Goal: Task Accomplishment & Management: Use online tool/utility

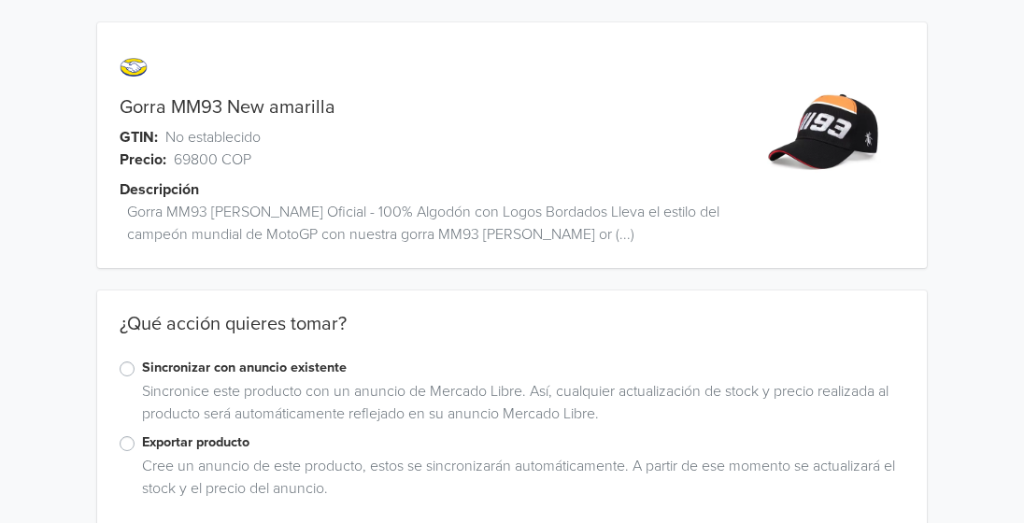
scroll to position [29, 0]
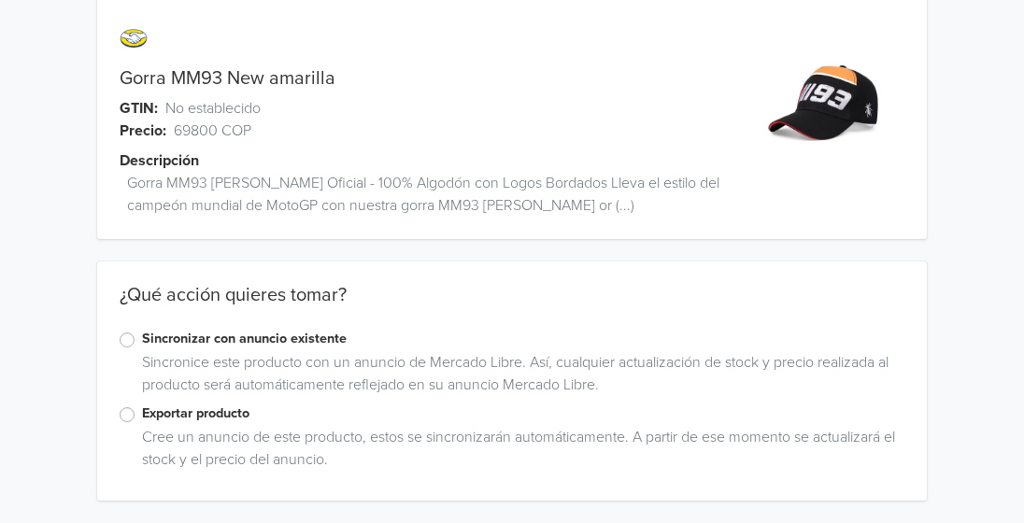
click at [124, 422] on div "Exportar producto" at bounding box center [512, 415] width 785 height 22
click at [142, 417] on label "Exportar producto" at bounding box center [523, 414] width 763 height 21
click at [0, 0] on input "Exportar producto" at bounding box center [0, 0] width 0 height 0
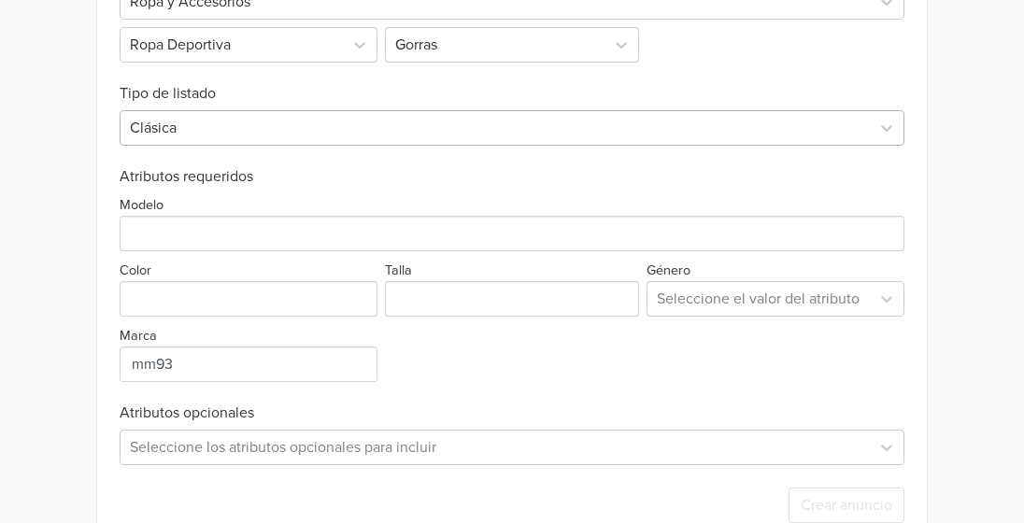
scroll to position [681, 0]
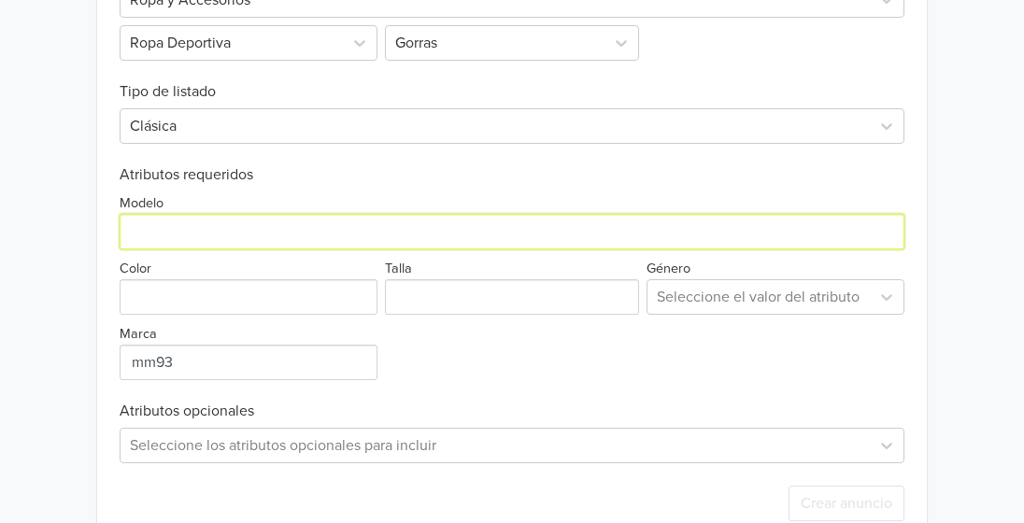
click at [257, 236] on input "Modelo" at bounding box center [512, 232] width 785 height 36
type input "2025"
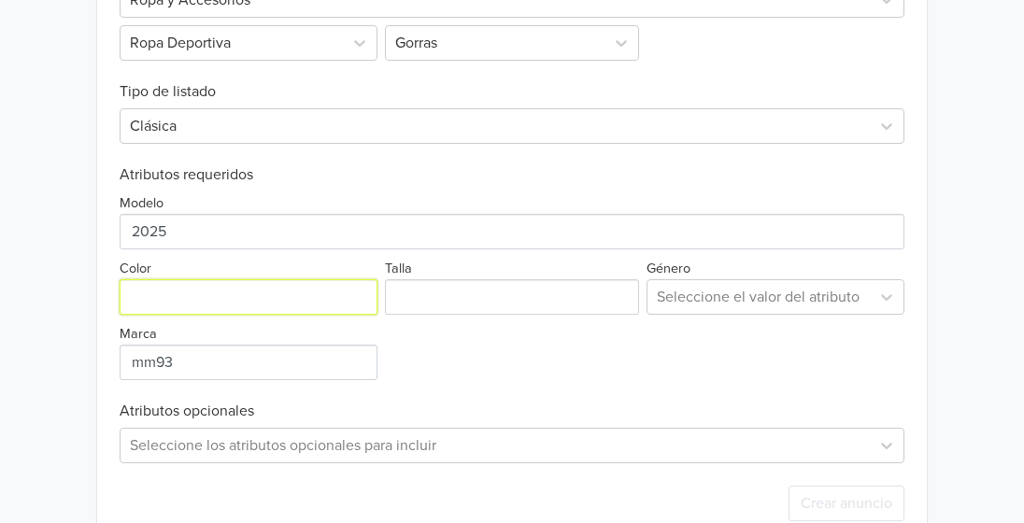
click at [247, 289] on input "Color" at bounding box center [249, 297] width 258 height 36
type input "amarillo"
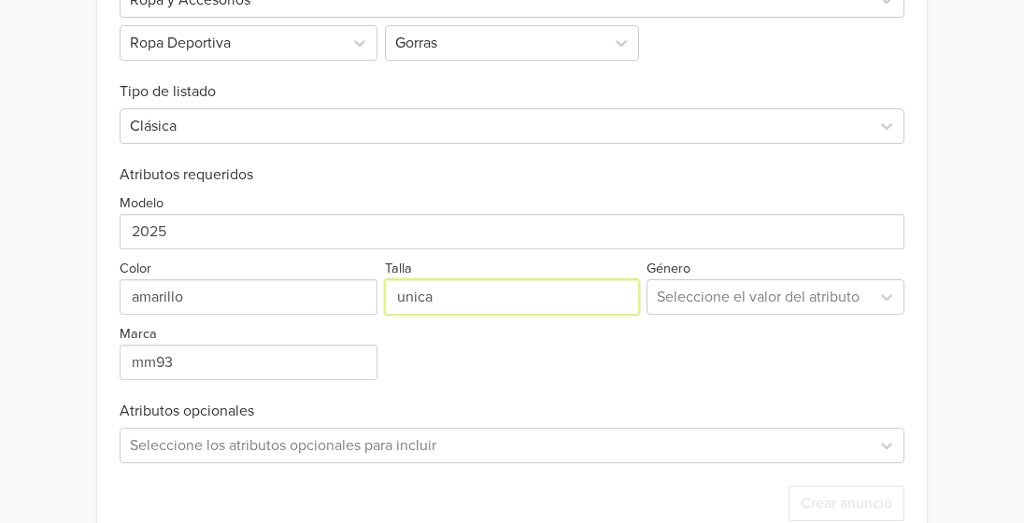
type input "unica"
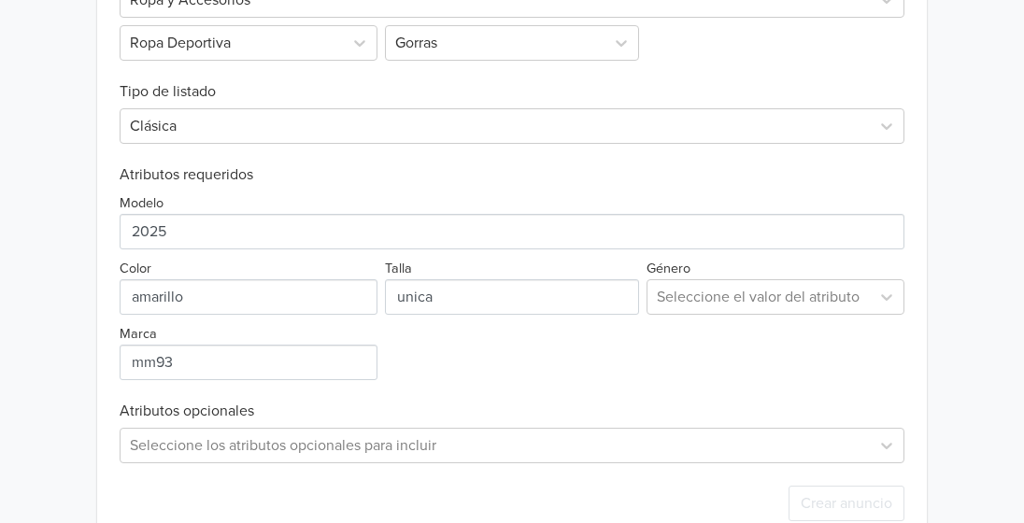
click at [695, 307] on div "Seleccione el valor del atributo" at bounding box center [776, 297] width 258 height 36
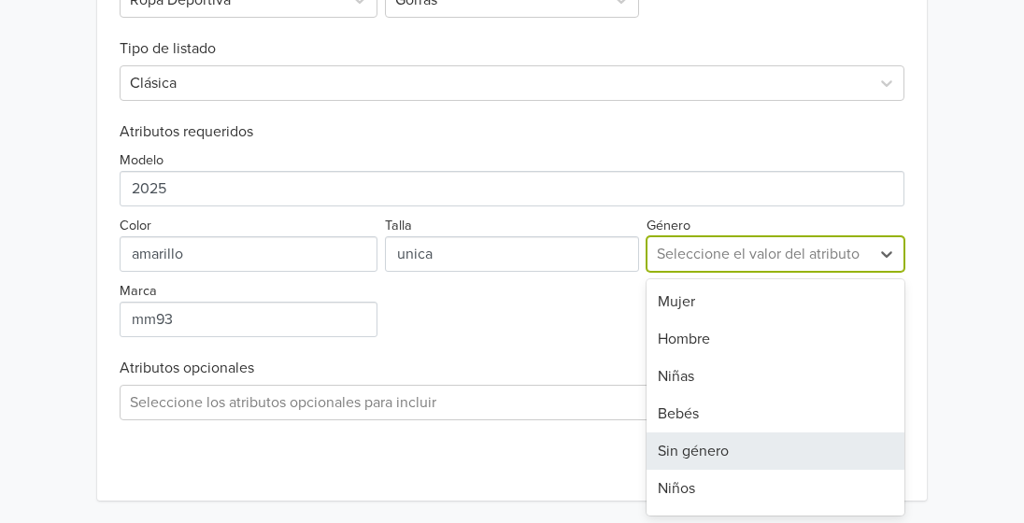
click at [732, 448] on div "Sin género" at bounding box center [776, 451] width 258 height 37
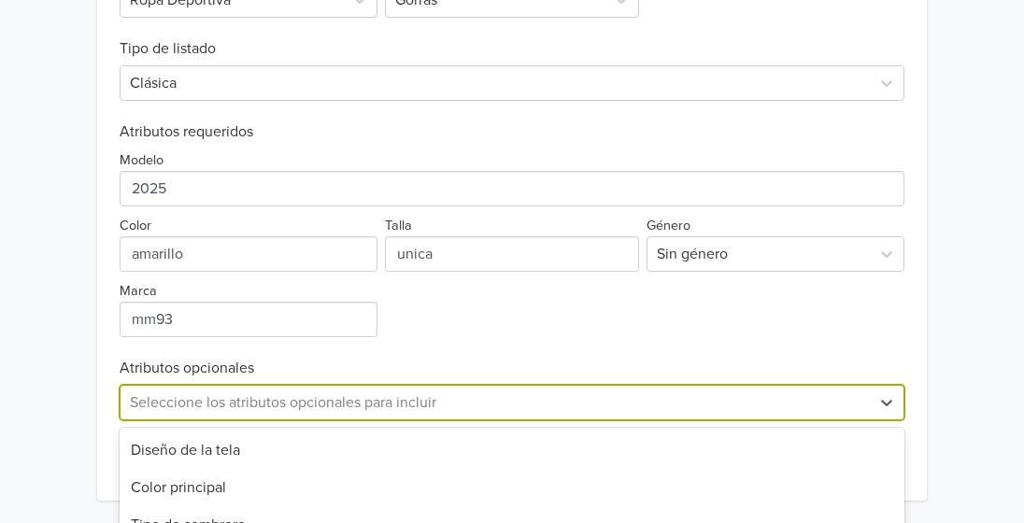
click at [322, 405] on div "19 results available. Use Up and Down to choose options, press Enter to select …" at bounding box center [512, 403] width 785 height 36
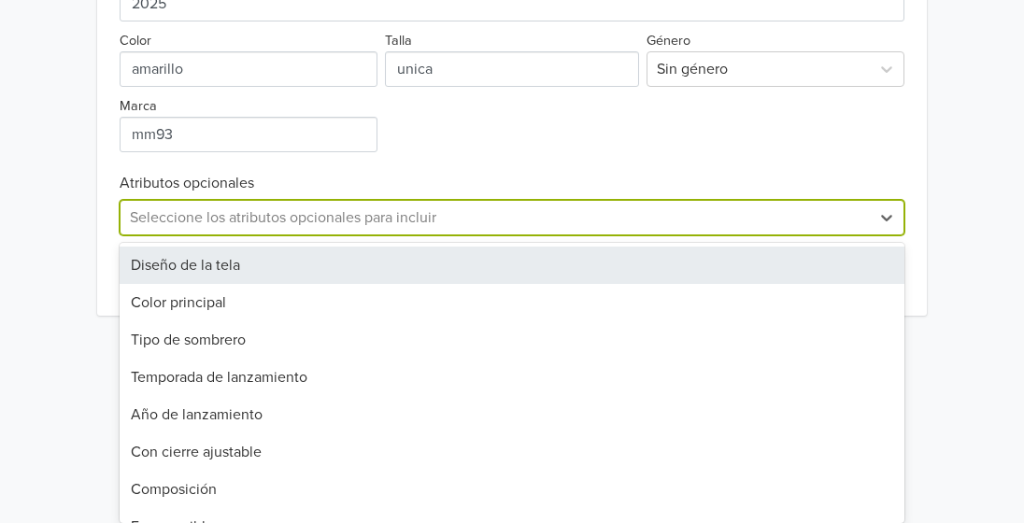
click at [231, 273] on div "Diseño de la tela" at bounding box center [512, 265] width 785 height 37
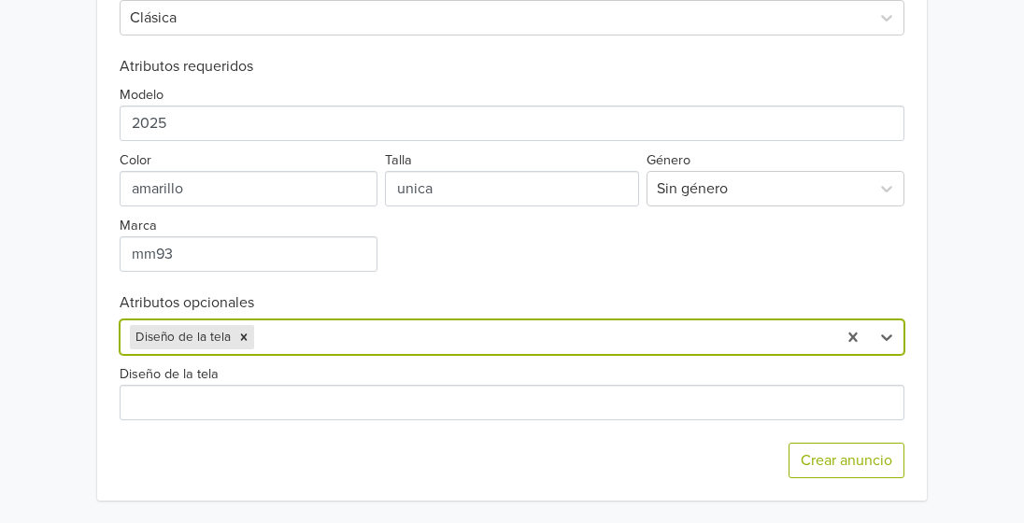
scroll to position [790, 0]
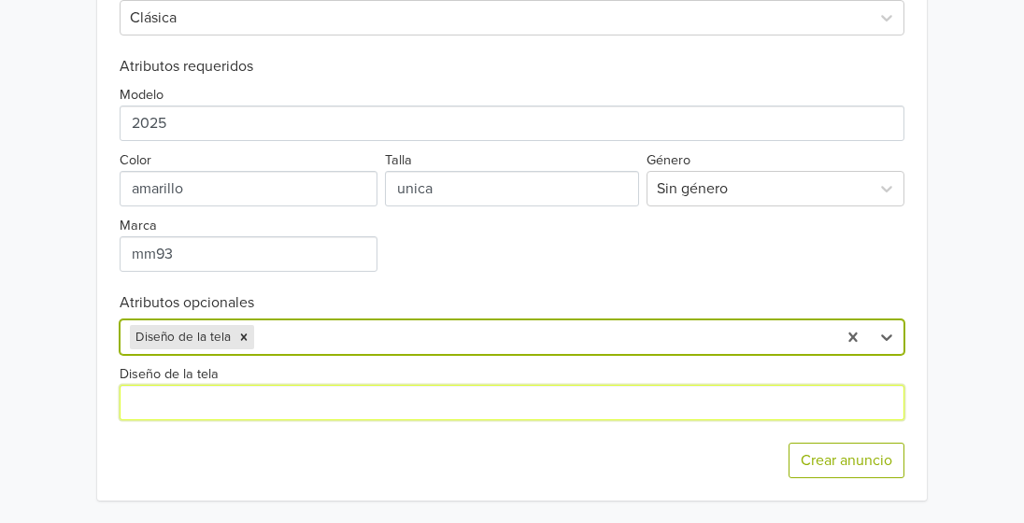
click at [275, 401] on input "Diseño de la tela" at bounding box center [512, 403] width 785 height 36
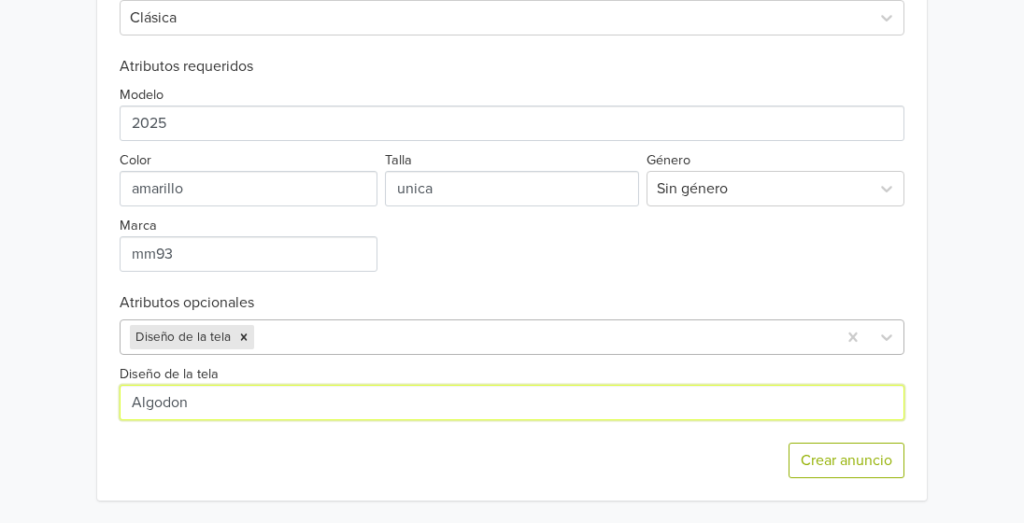
type input "Algodon"
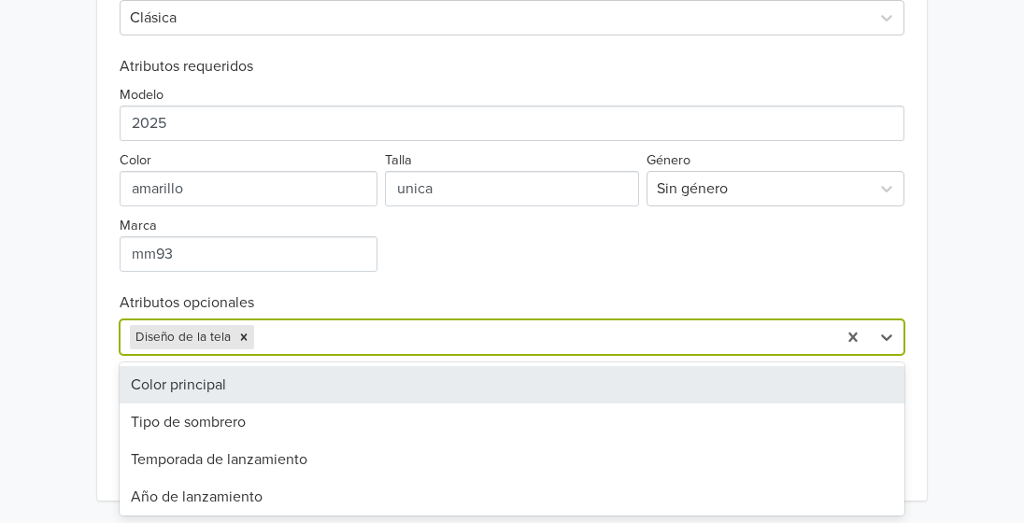
click at [332, 342] on div at bounding box center [542, 337] width 569 height 26
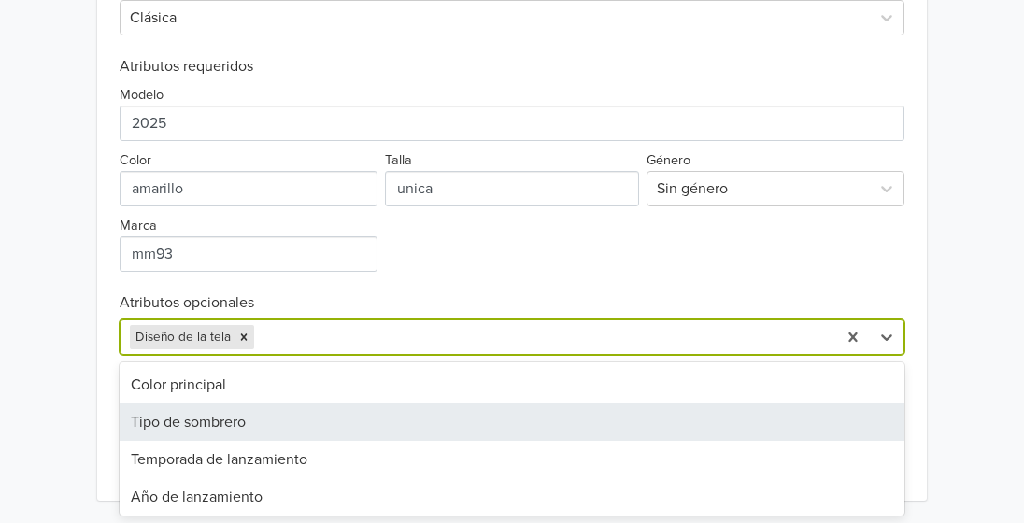
click at [228, 426] on div "Tipo de sombrero" at bounding box center [512, 422] width 785 height 37
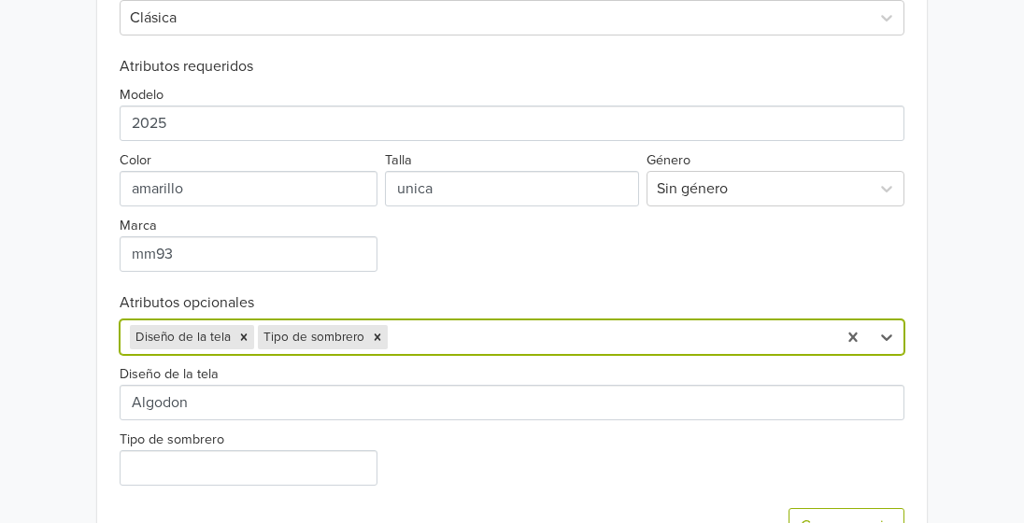
scroll to position [812, 0]
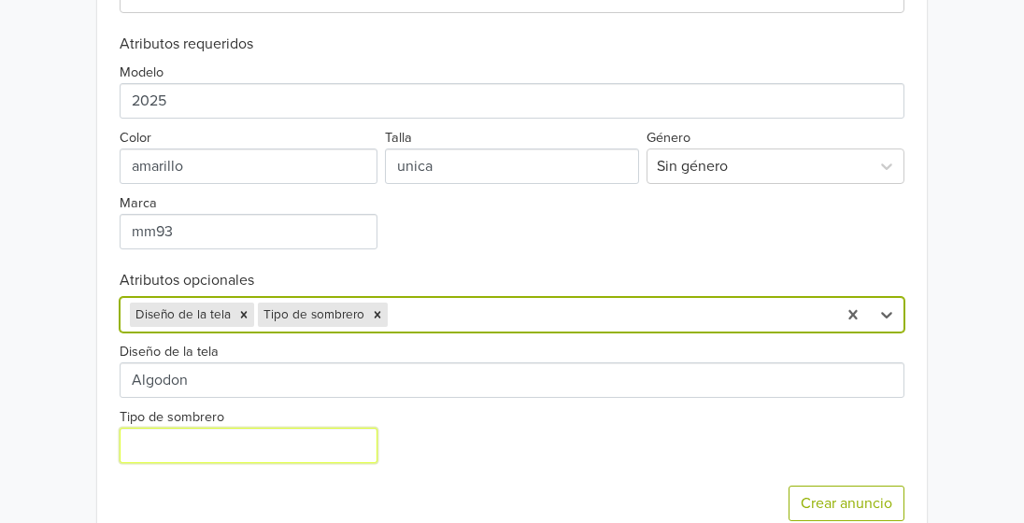
click at [241, 432] on input "Tipo de sombrero" at bounding box center [249, 446] width 258 height 36
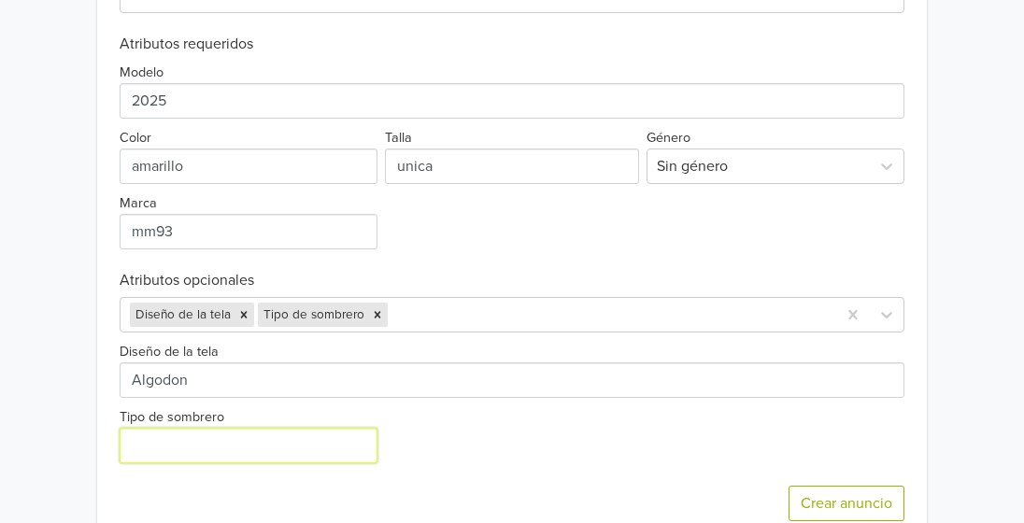
type input "Gorra"
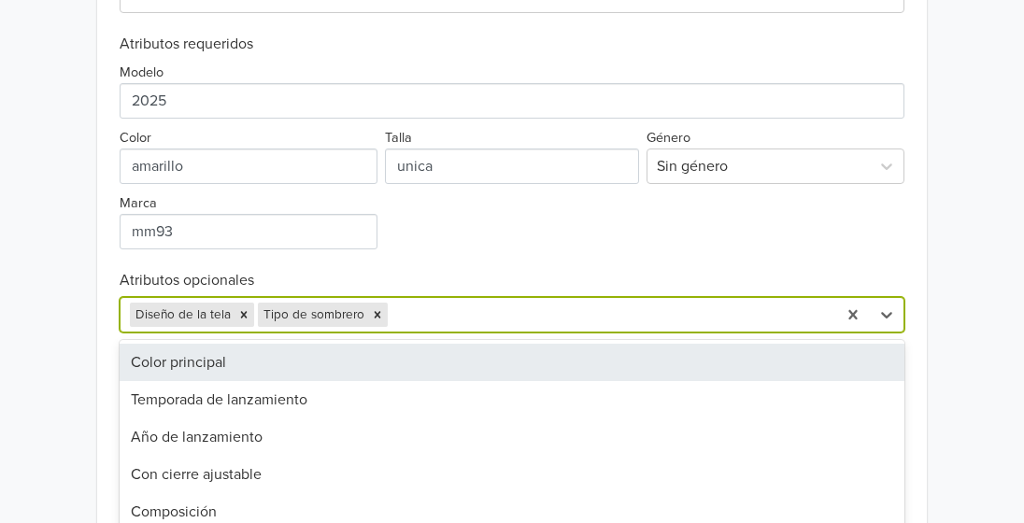
scroll to position [855, 0]
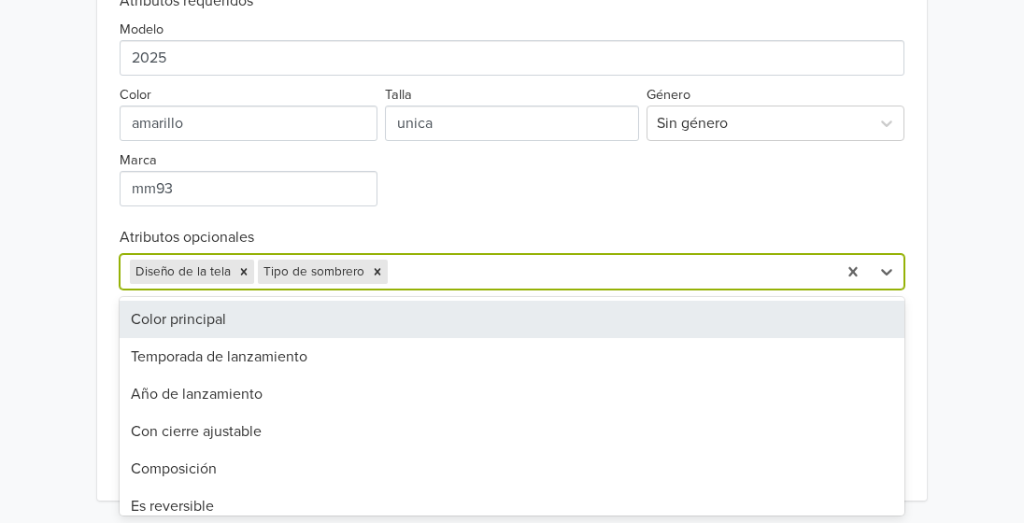
click at [459, 290] on div "17 results available. Use Up and Down to choose options, press Enter to select …" at bounding box center [512, 272] width 785 height 36
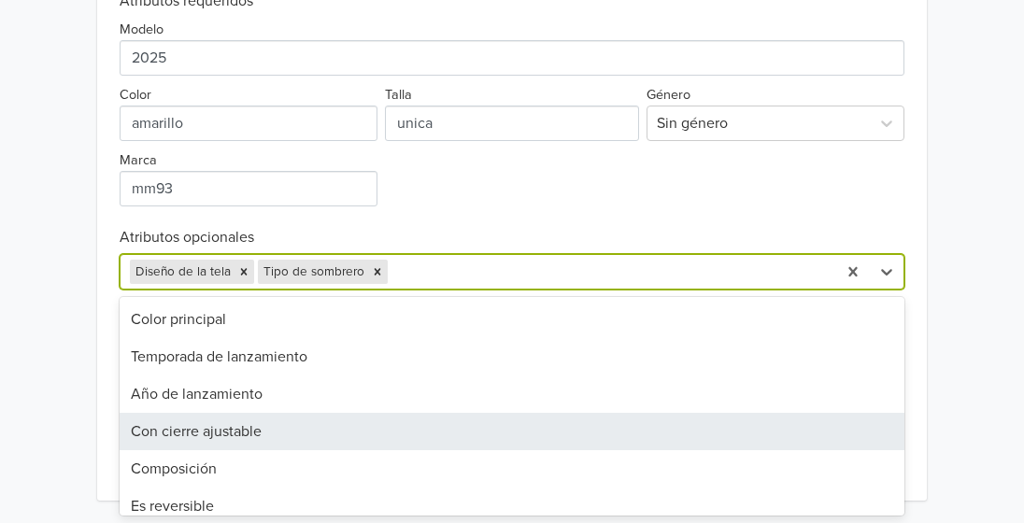
scroll to position [93, 0]
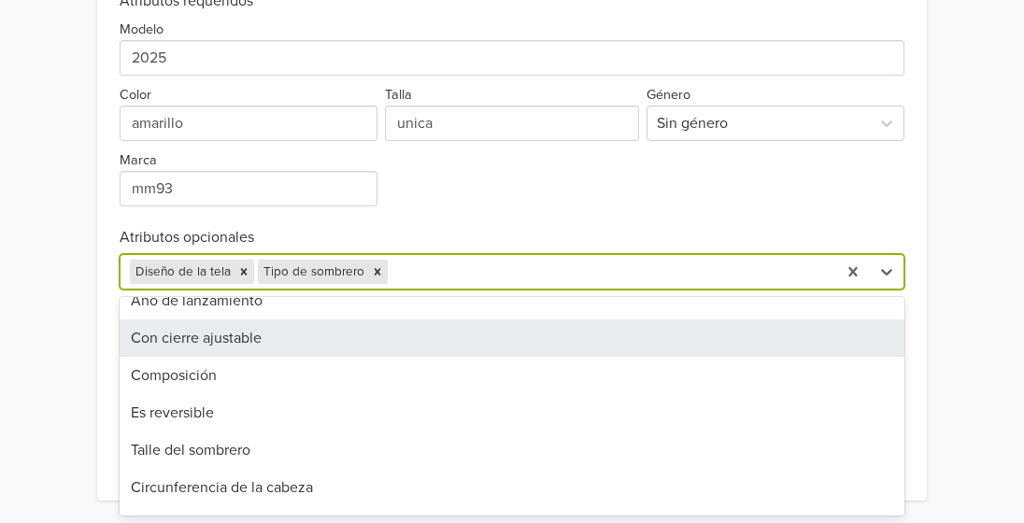
click at [226, 344] on div "Con cierre ajustable" at bounding box center [512, 338] width 785 height 37
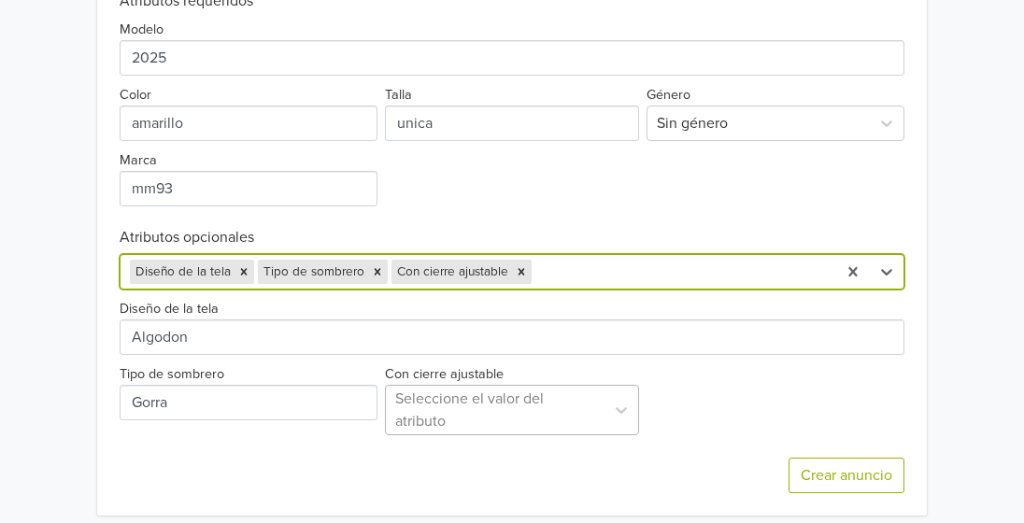
click at [469, 413] on div at bounding box center [495, 410] width 200 height 26
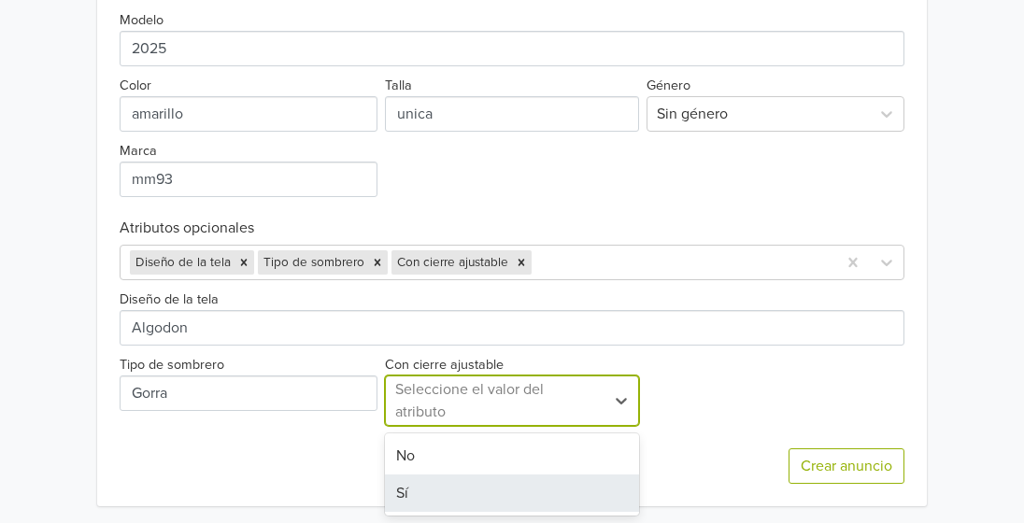
click at [425, 491] on div "Sí" at bounding box center [512, 493] width 254 height 37
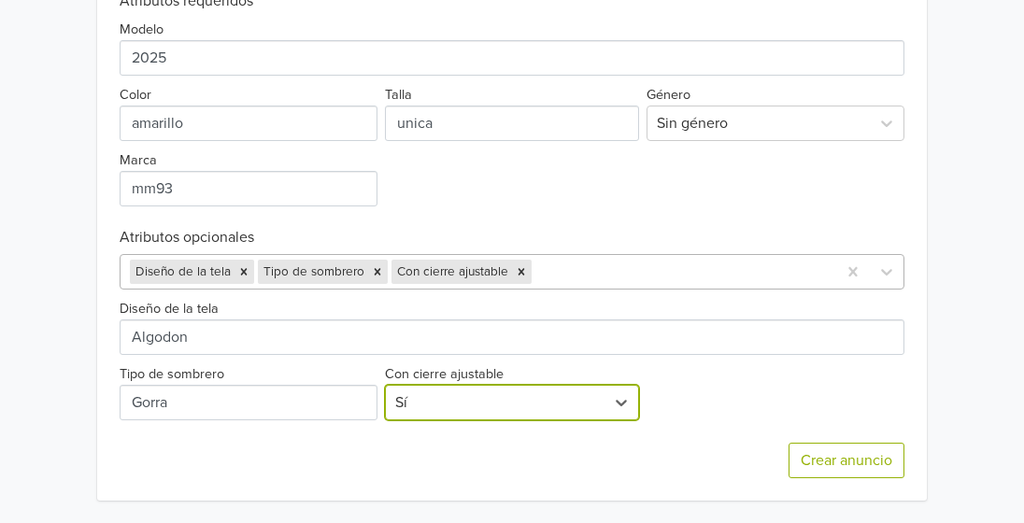
click at [590, 277] on div at bounding box center [681, 272] width 292 height 26
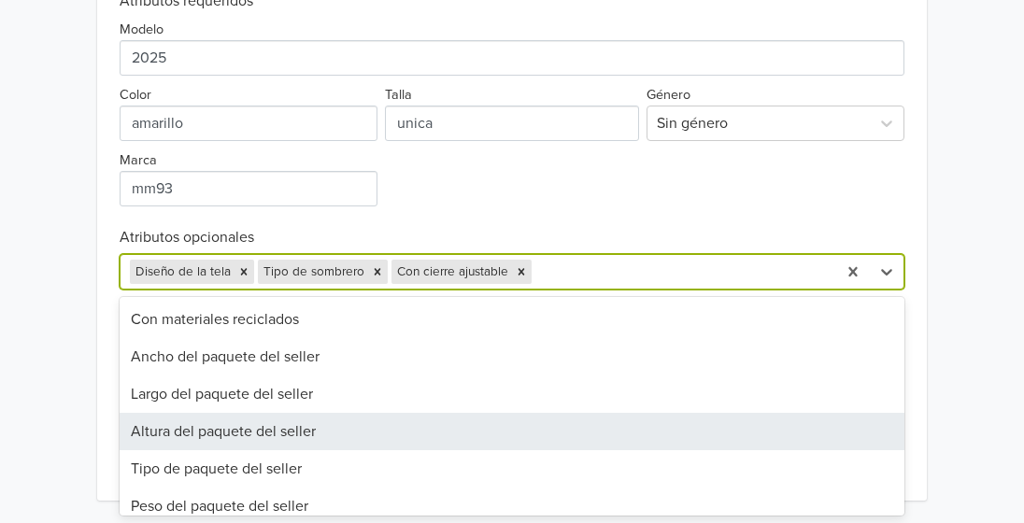
scroll to position [387, 0]
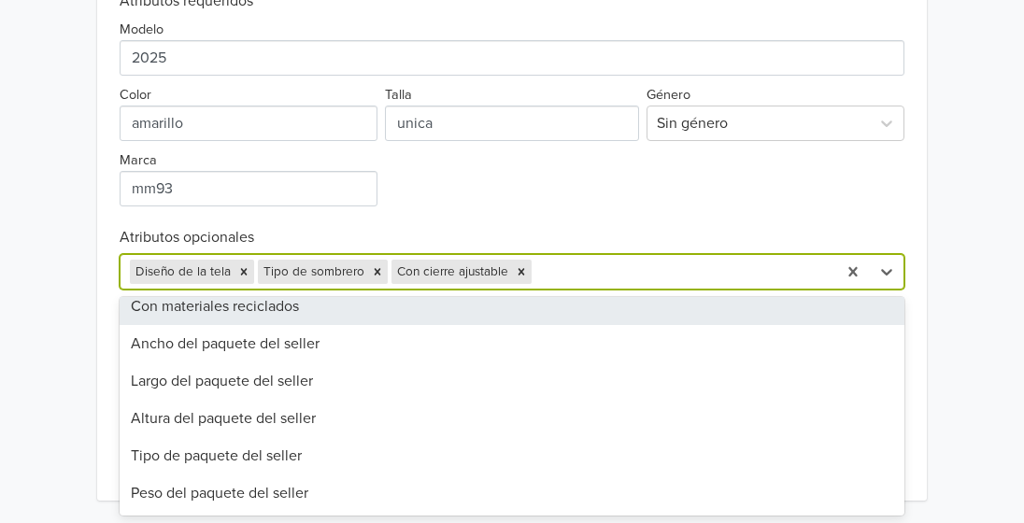
click at [676, 213] on div "Exportar producto * Las imágenes deben tener 500 píxeles en un lado para poder …" at bounding box center [512, 99] width 785 height 804
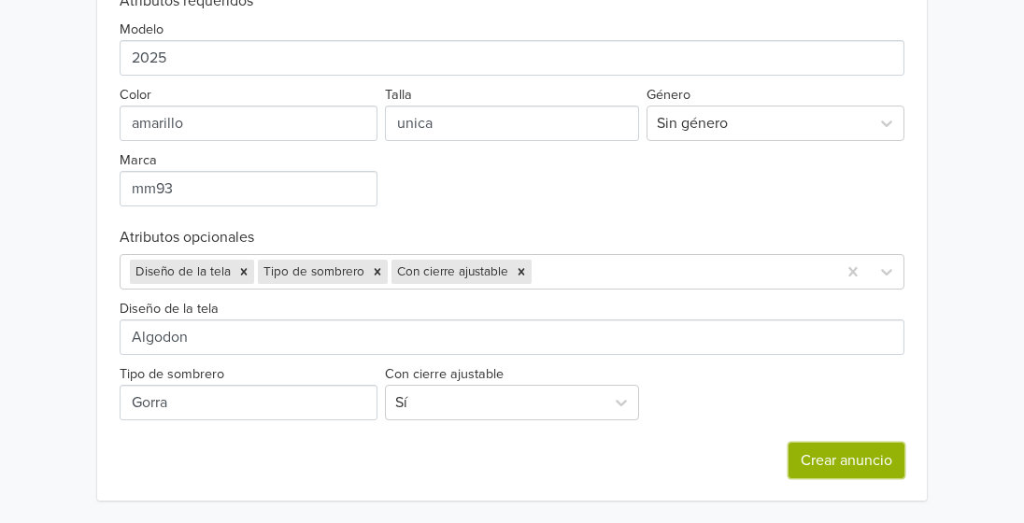
click at [844, 458] on button "Crear anuncio" at bounding box center [847, 461] width 116 height 36
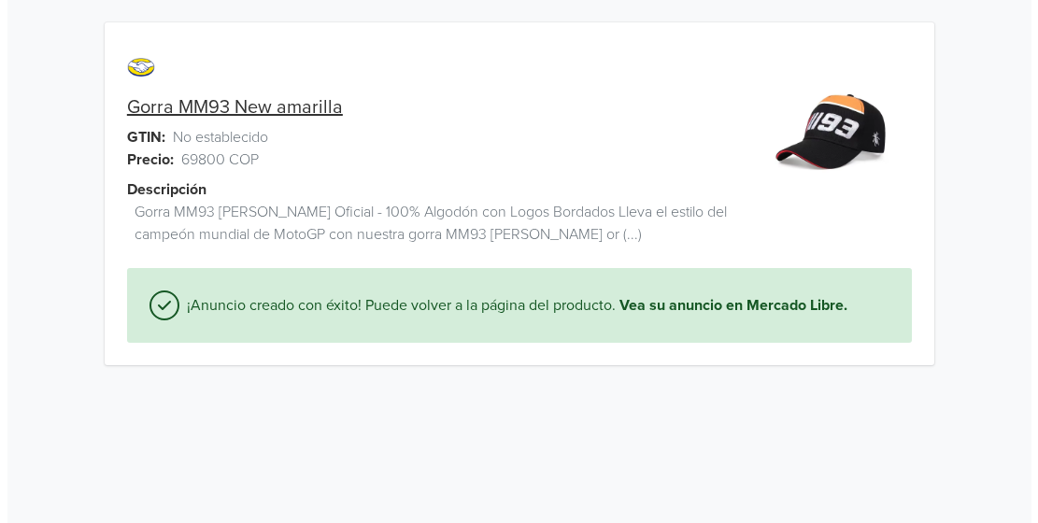
scroll to position [0, 0]
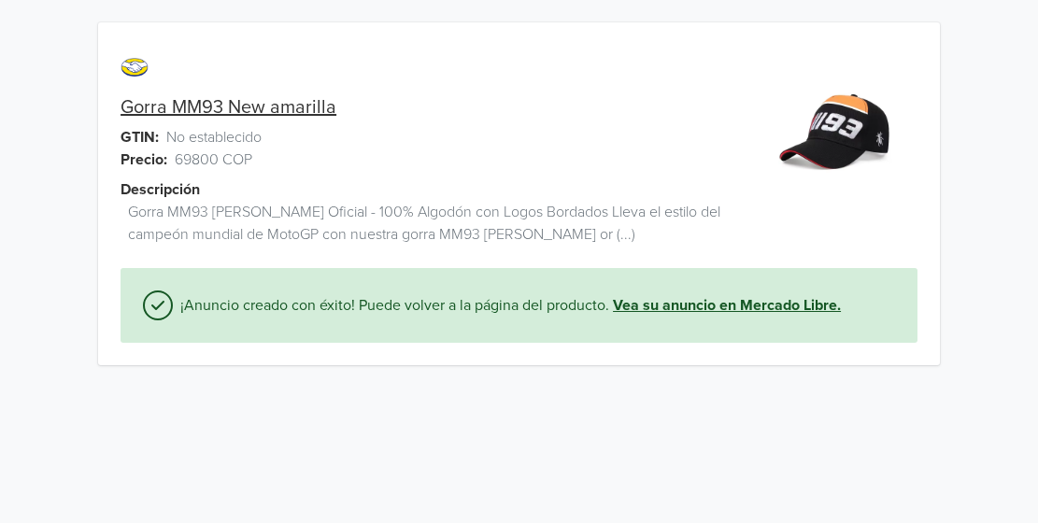
click at [693, 308] on link "Vea su anuncio en Mercado Libre." at bounding box center [727, 305] width 228 height 22
